Goal: Transaction & Acquisition: Book appointment/travel/reservation

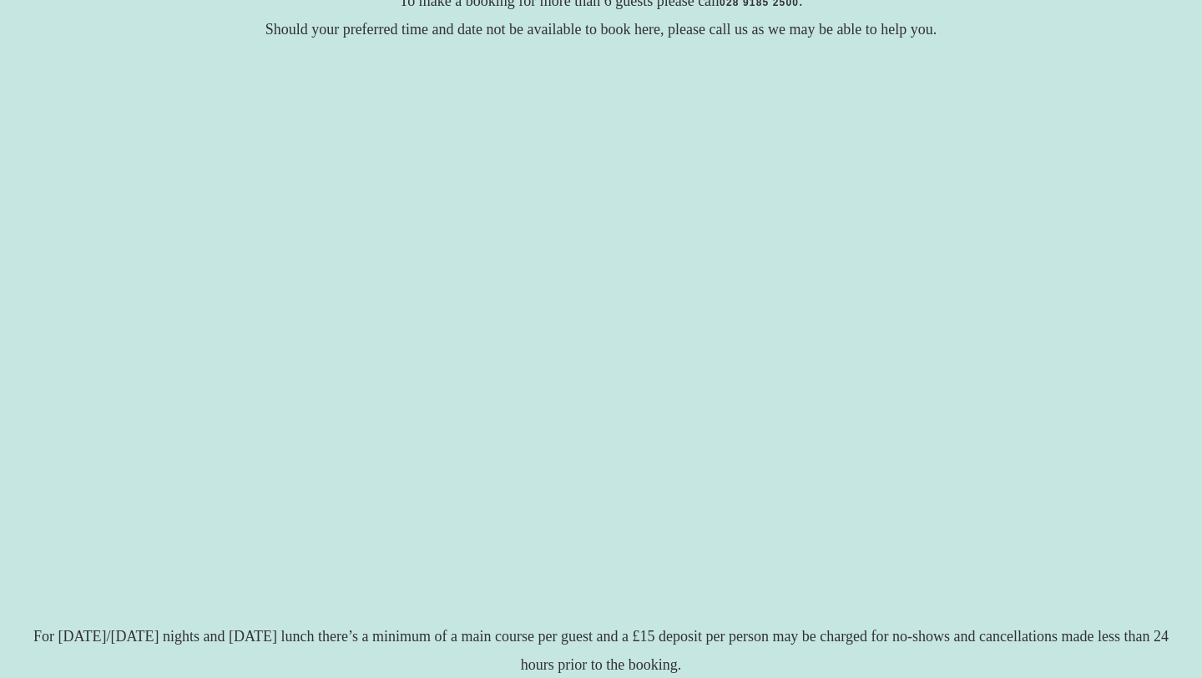
scroll to position [274, 0]
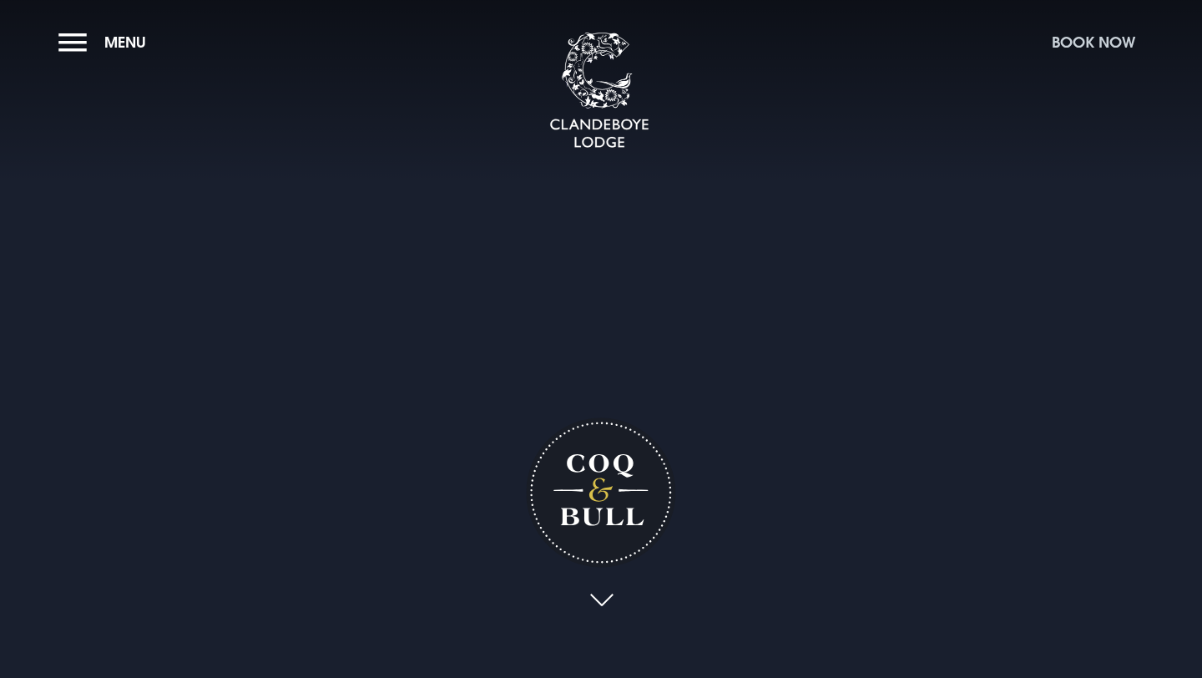
click at [1078, 45] on button "Book Now" at bounding box center [1094, 42] width 100 height 36
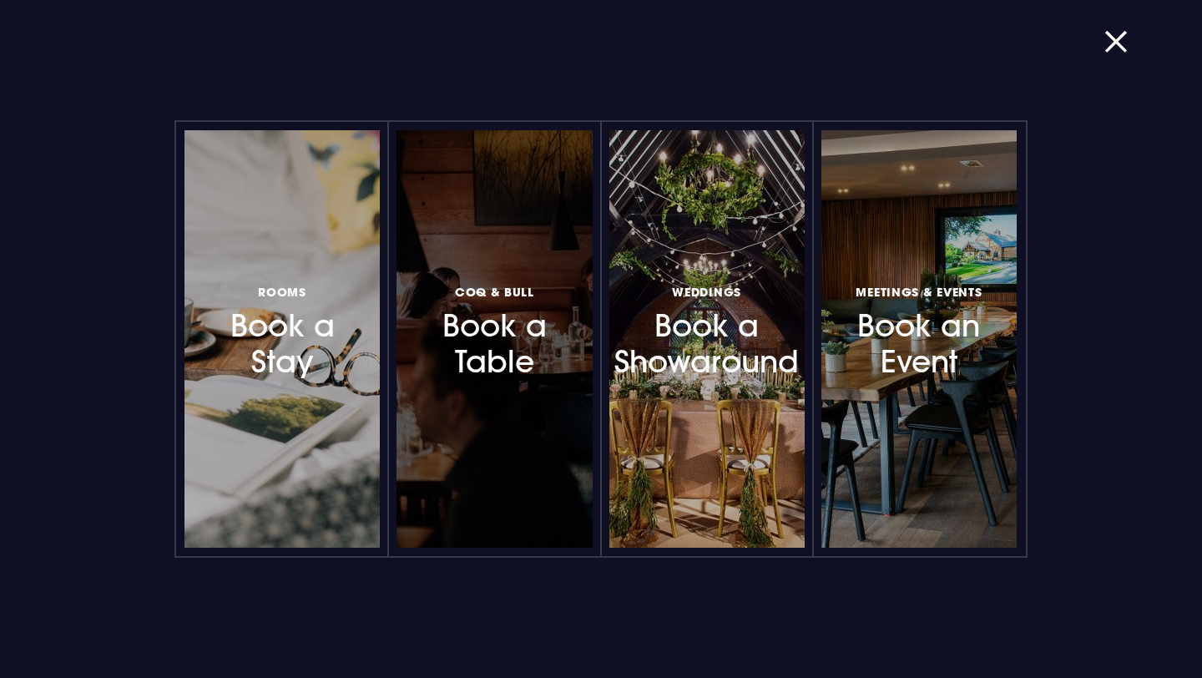
click at [496, 359] on h3 "Coq & Bull Book a Table" at bounding box center [494, 330] width 139 height 99
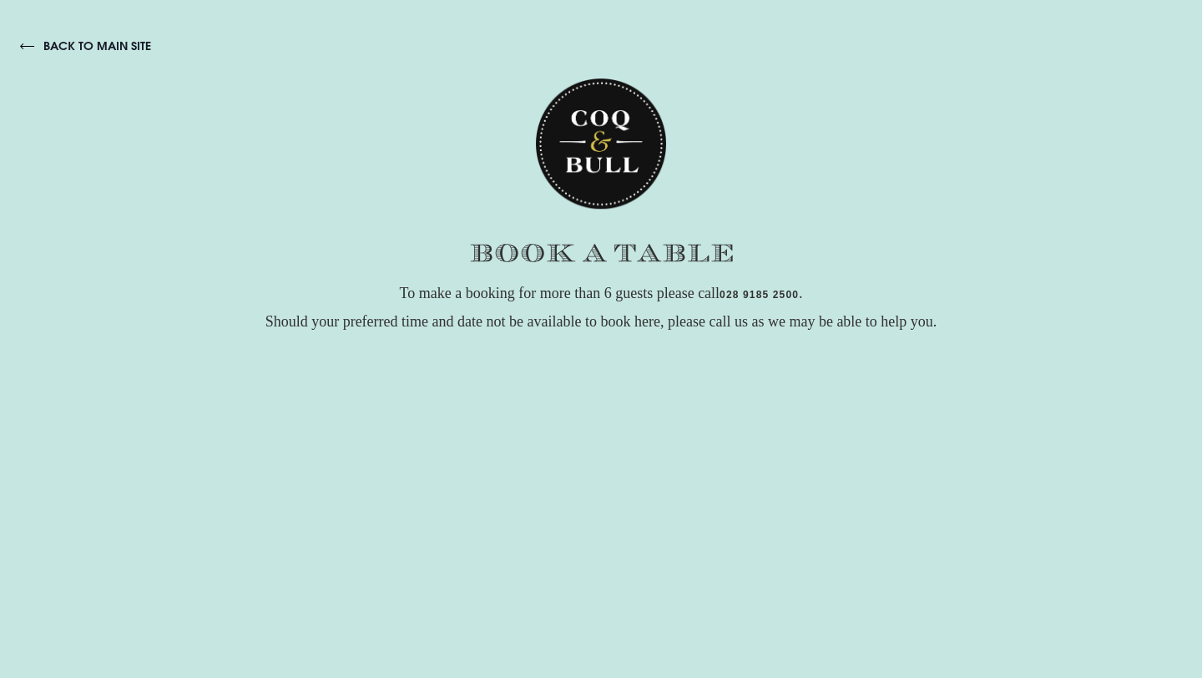
click at [28, 49] on link "back to main site" at bounding box center [85, 45] width 131 height 15
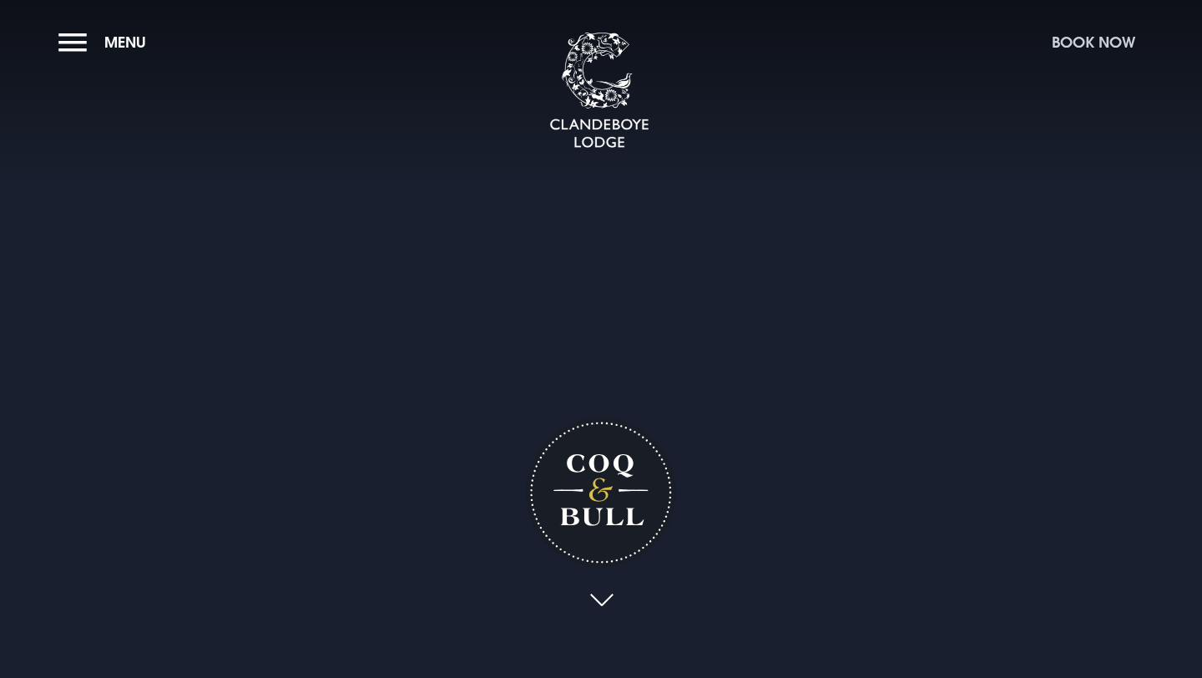
click at [1062, 38] on button "Book Now" at bounding box center [1094, 42] width 100 height 36
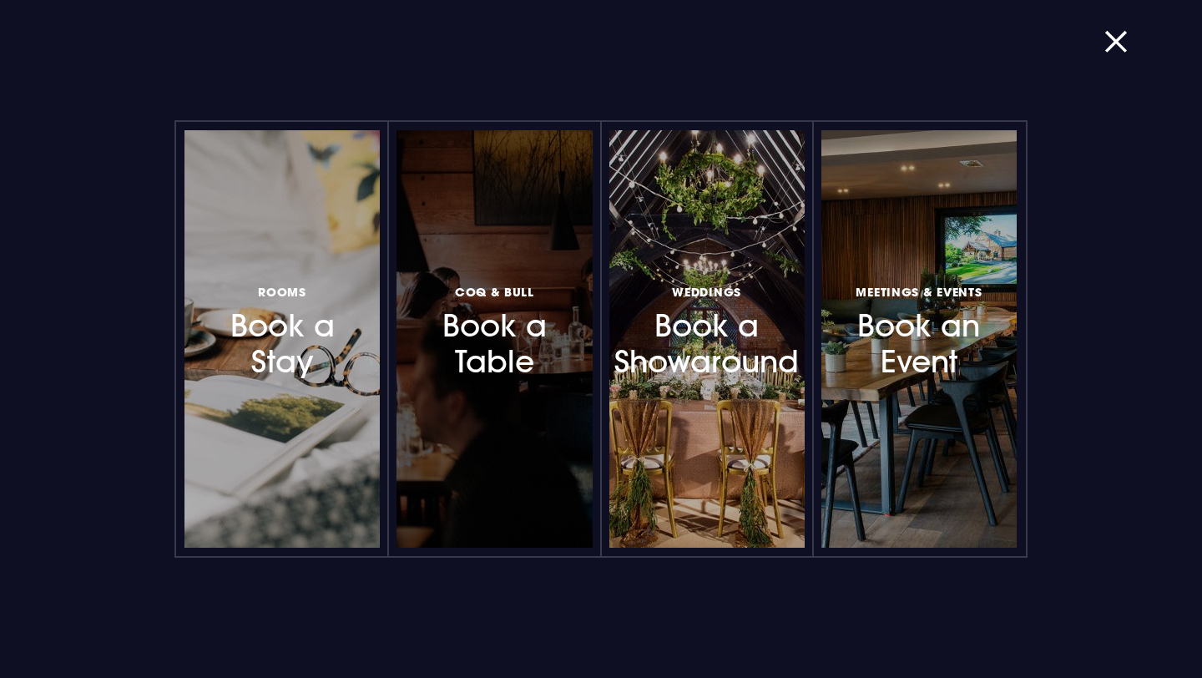
click at [488, 338] on h3 "Coq & Bull Book a Table" at bounding box center [494, 330] width 139 height 99
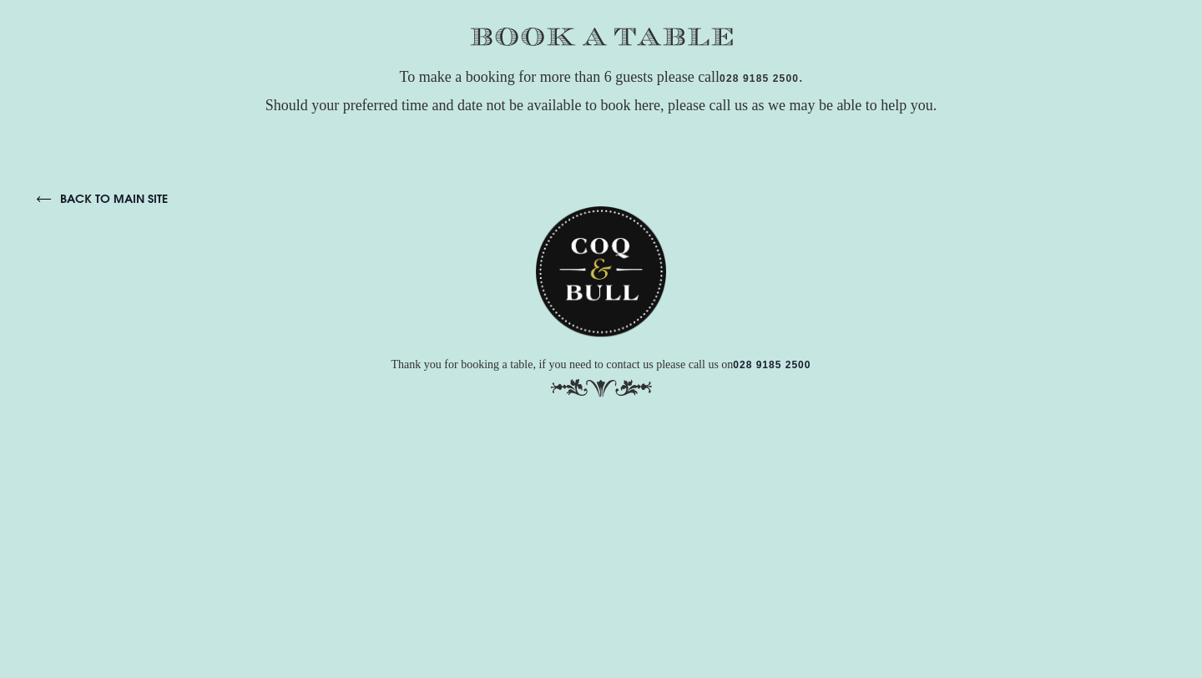
click at [49, 199] on link "back to main site" at bounding box center [102, 197] width 131 height 15
